Goal: Transaction & Acquisition: Purchase product/service

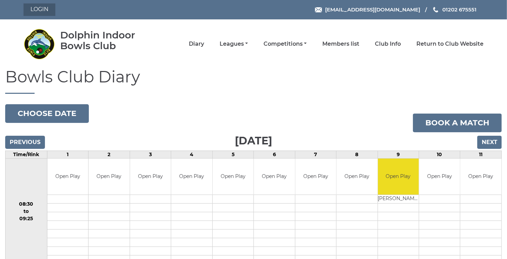
click at [34, 9] on link "Login" at bounding box center [40, 9] width 32 height 12
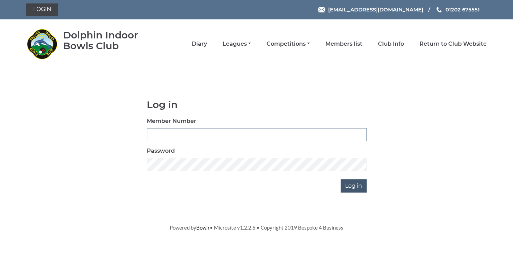
type input "3729"
click at [352, 185] on input "Log in" at bounding box center [353, 185] width 26 height 13
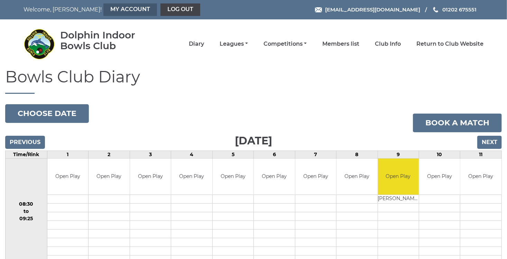
click at [103, 10] on link "My Account" at bounding box center [130, 9] width 54 height 12
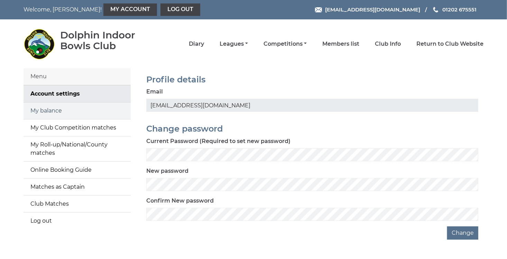
click at [34, 109] on link "My balance" at bounding box center [77, 110] width 107 height 17
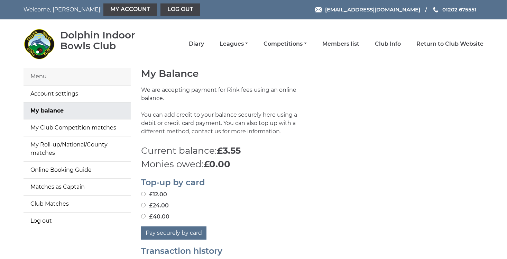
click at [144, 194] on input "£12.00" at bounding box center [143, 194] width 4 height 4
radio input "true"
click at [173, 235] on button "Pay securely by card" at bounding box center [173, 232] width 65 height 13
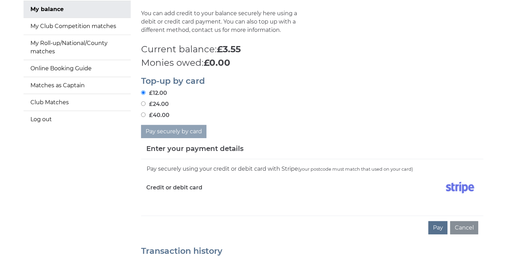
scroll to position [129, 0]
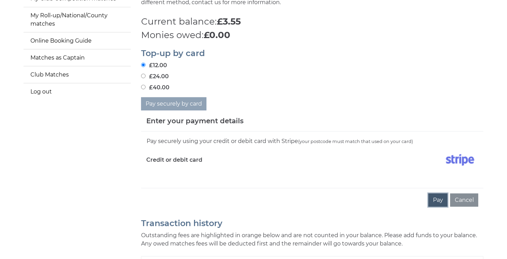
click at [435, 200] on button "Pay" at bounding box center [438, 199] width 19 height 13
click at [453, 161] on img at bounding box center [460, 159] width 36 height 17
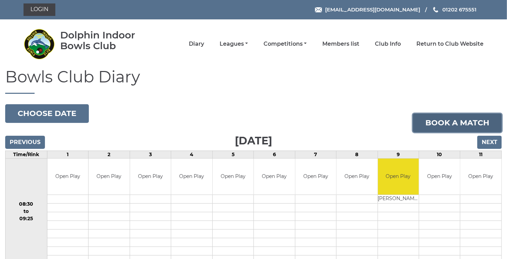
click at [451, 121] on link "Book a match" at bounding box center [457, 122] width 89 height 19
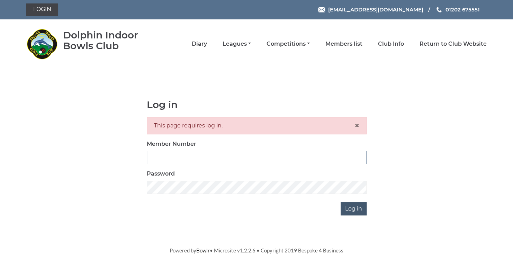
type input "3729"
click at [352, 205] on input "Log in" at bounding box center [353, 208] width 26 height 13
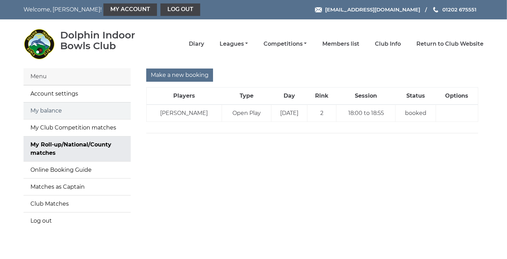
click at [38, 110] on link "My balance" at bounding box center [77, 110] width 107 height 17
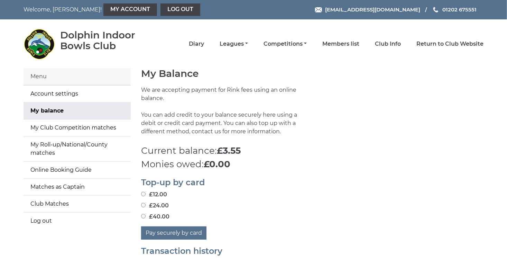
click at [142, 193] on input "£12.00" at bounding box center [143, 194] width 4 height 4
radio input "true"
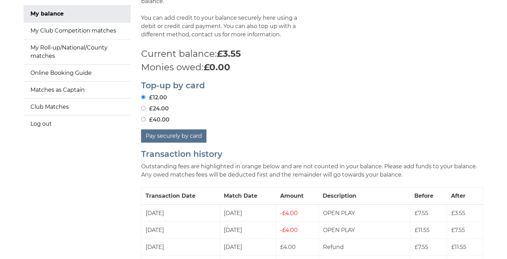
scroll to position [106, 0]
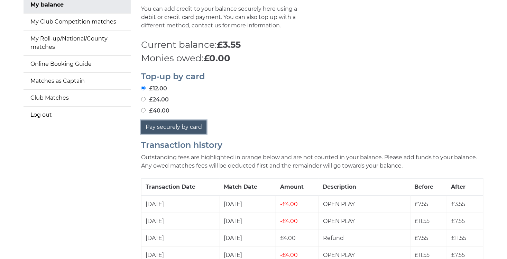
click at [174, 127] on button "Pay securely by card" at bounding box center [173, 126] width 65 height 13
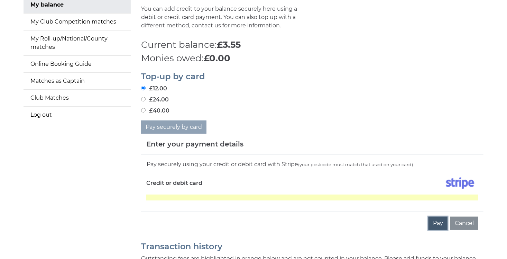
click at [436, 223] on button "Pay" at bounding box center [438, 223] width 19 height 13
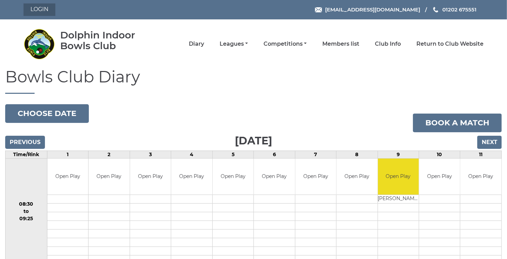
click at [31, 11] on link "Login" at bounding box center [40, 9] width 32 height 12
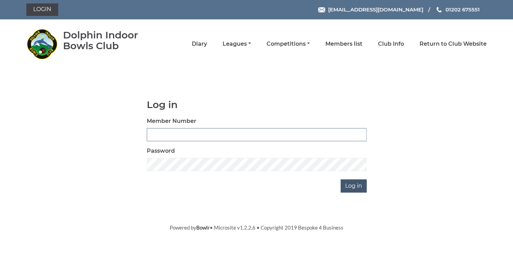
type input "3729"
click at [356, 189] on input "Log in" at bounding box center [353, 185] width 26 height 13
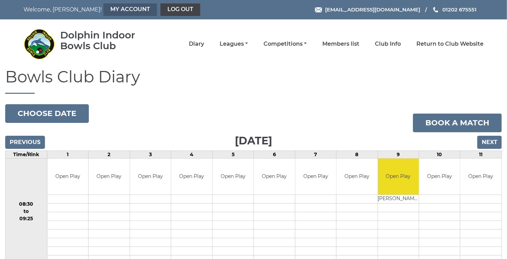
click at [103, 11] on link "My Account" at bounding box center [130, 9] width 54 height 12
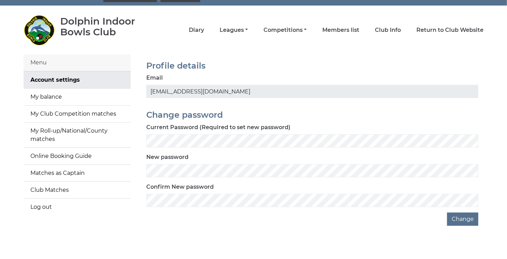
scroll to position [19, 0]
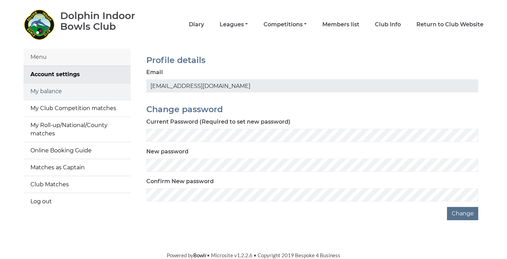
click at [56, 93] on link "My balance" at bounding box center [77, 91] width 107 height 17
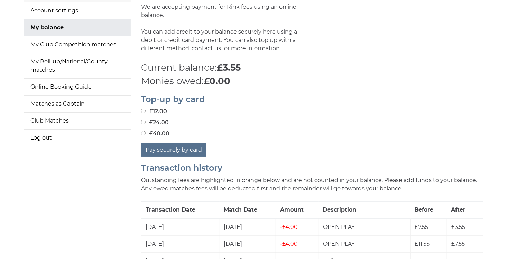
scroll to position [106, 0]
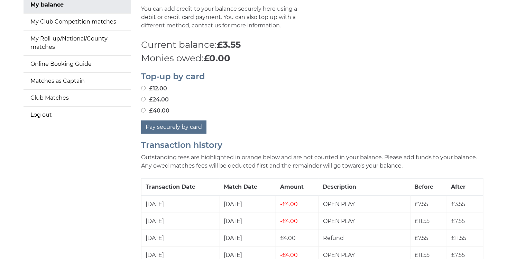
click at [144, 89] on input "£12.00" at bounding box center [143, 88] width 4 height 4
radio input "true"
click at [180, 127] on button "Pay securely by card" at bounding box center [173, 126] width 65 height 13
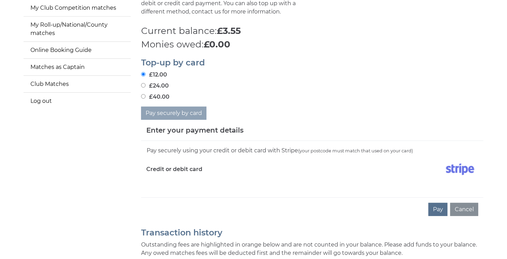
scroll to position [161, 0]
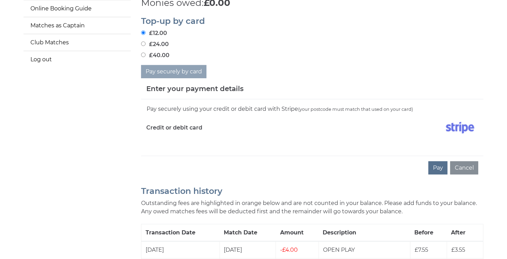
click at [171, 146] on div "Pay securely using your credit or debit card with Stripe (your postcode must ma…" at bounding box center [312, 127] width 343 height 56
click at [439, 167] on button "Pay" at bounding box center [438, 167] width 19 height 13
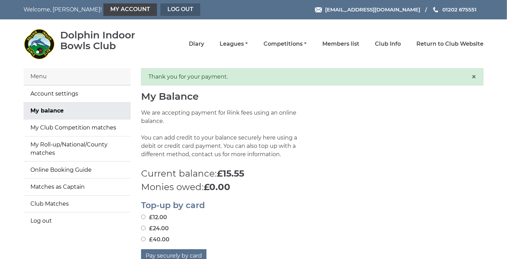
click at [161, 11] on link "Log out" at bounding box center [181, 9] width 40 height 12
